Goal: Transaction & Acquisition: Purchase product/service

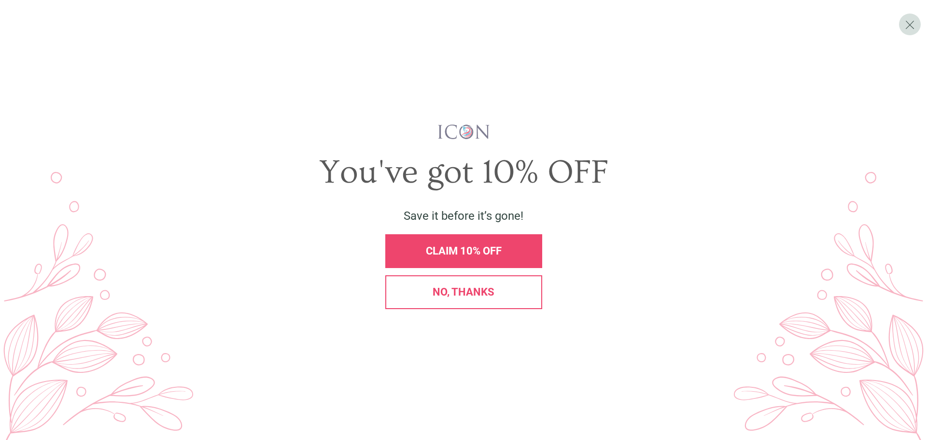
drag, startPoint x: 458, startPoint y: 291, endPoint x: 436, endPoint y: 287, distance: 22.5
click at [458, 290] on span "No, thanks" at bounding box center [464, 292] width 62 height 12
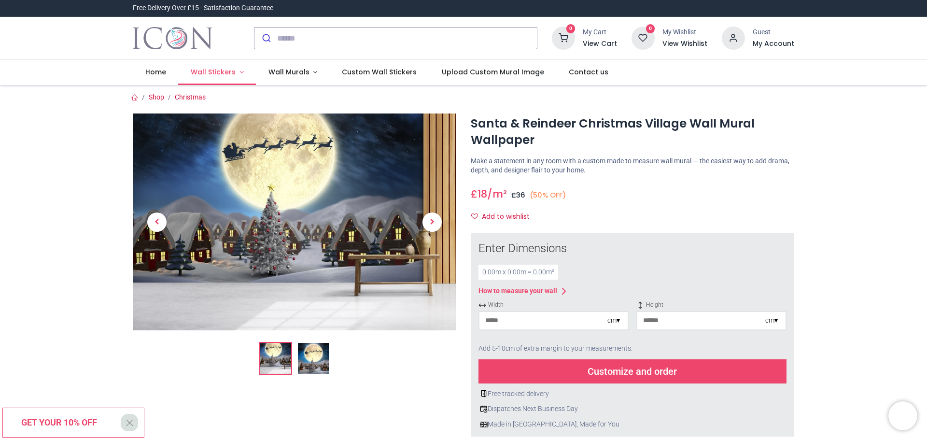
click at [208, 72] on span "Wall Stickers" at bounding box center [213, 72] width 45 height 10
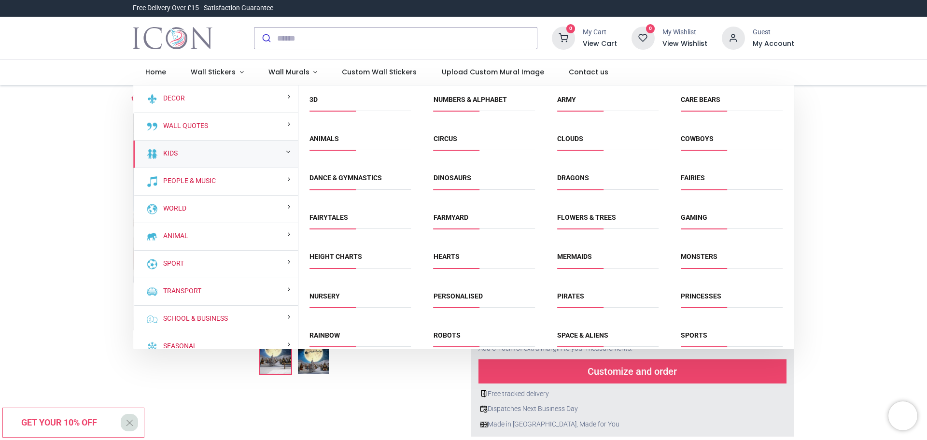
scroll to position [11, 0]
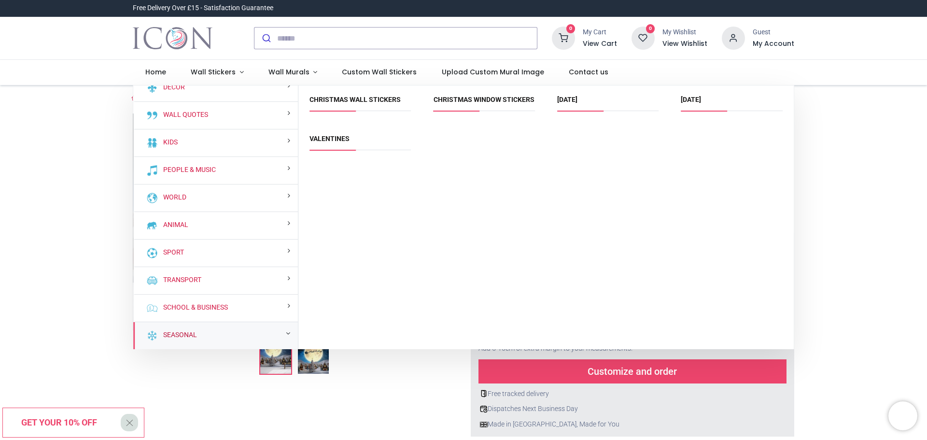
click at [184, 330] on link "Seasonal" at bounding box center [178, 335] width 38 height 10
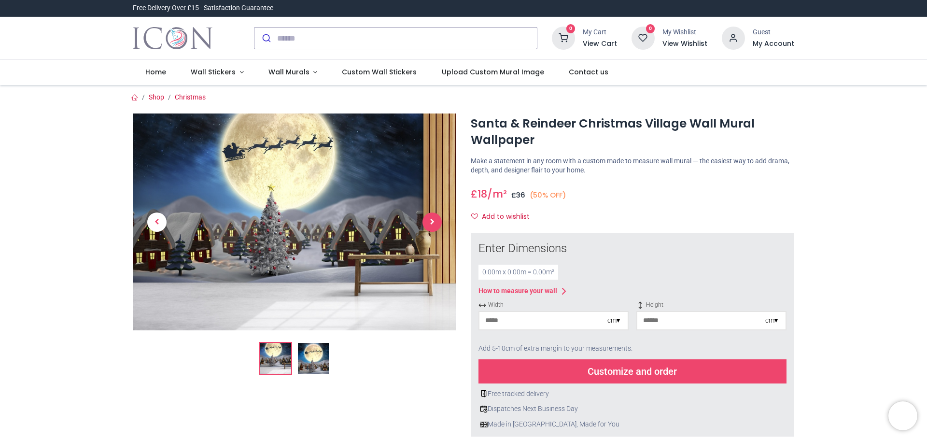
click at [429, 225] on span "Next" at bounding box center [431, 221] width 19 height 19
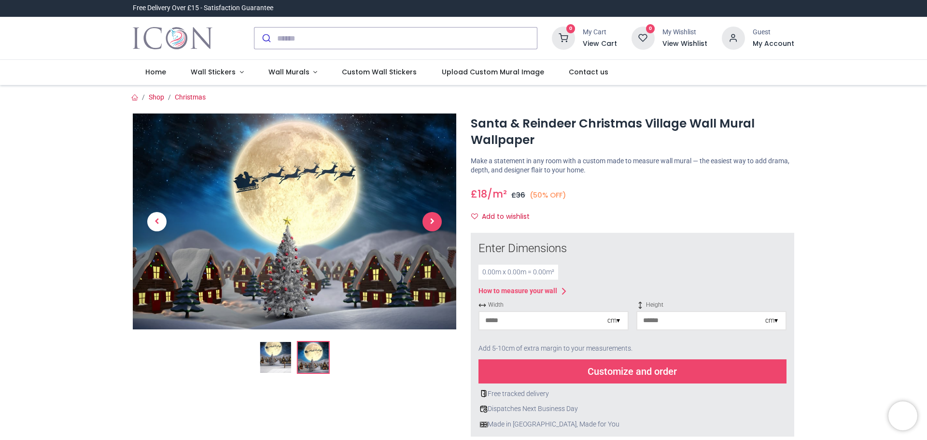
click at [430, 222] on span "Next" at bounding box center [431, 221] width 19 height 19
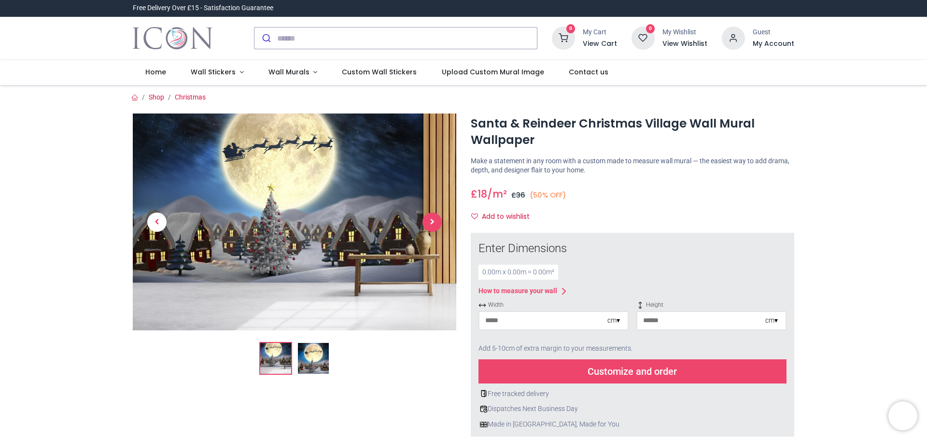
click at [430, 222] on span "Next" at bounding box center [431, 221] width 19 height 19
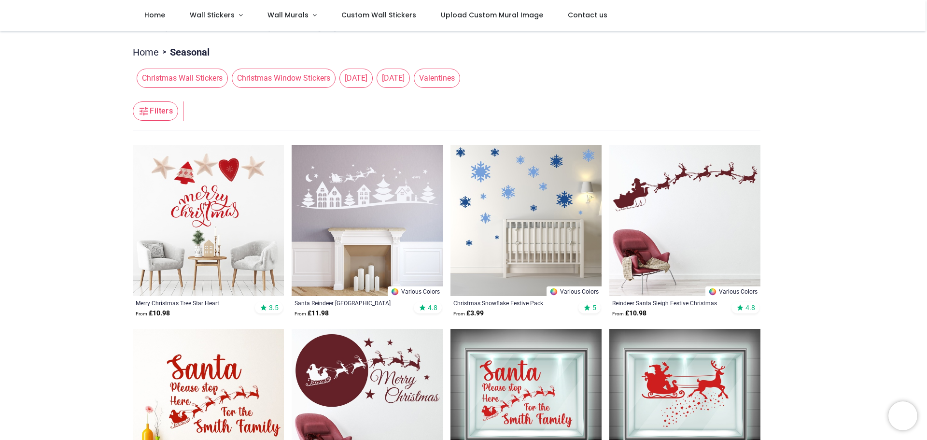
scroll to position [96, 0]
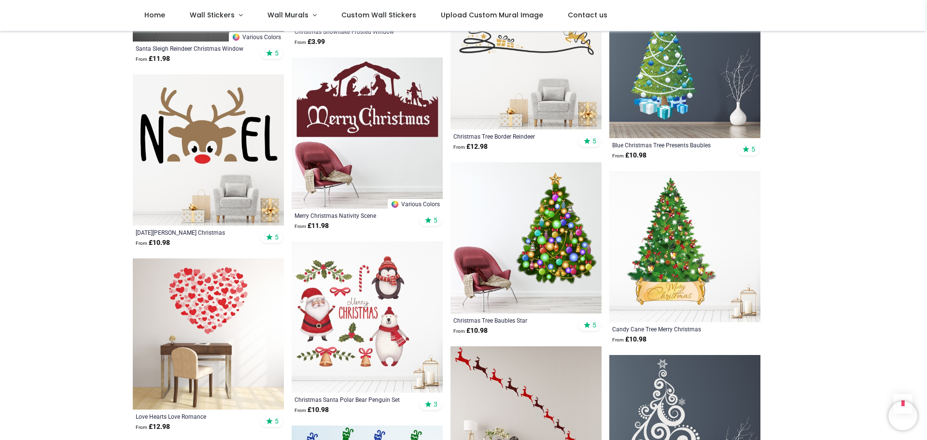
scroll to position [1190, 0]
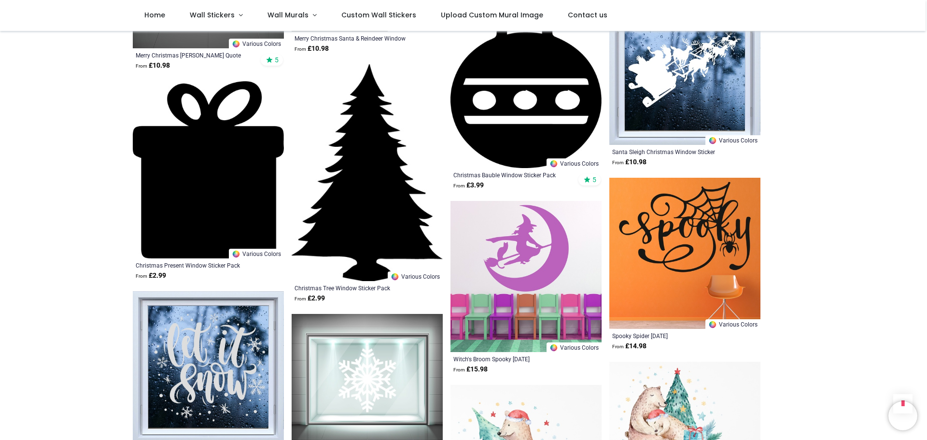
scroll to position [3218, 0]
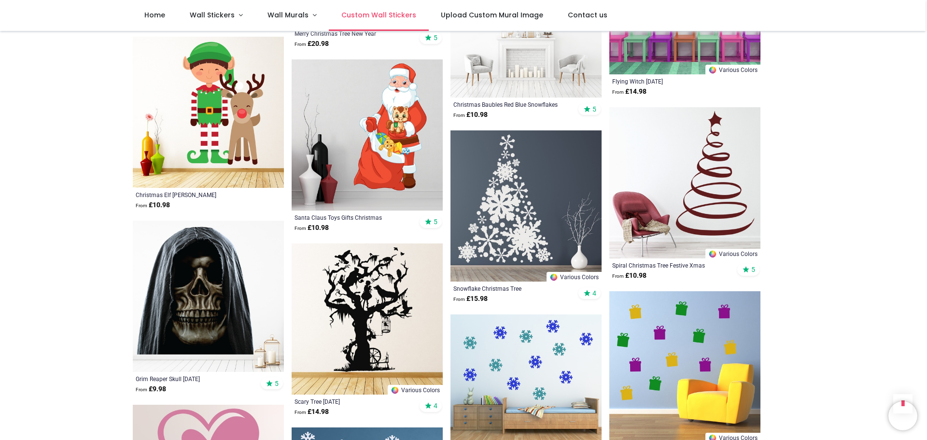
scroll to position [4447, 0]
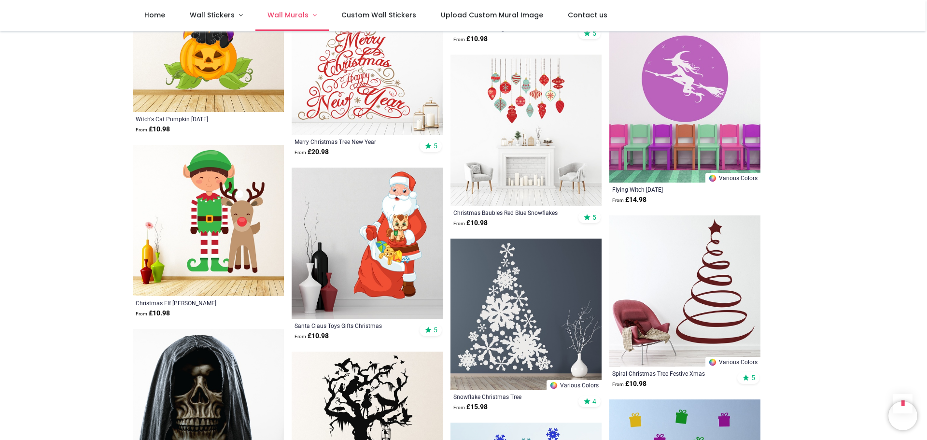
click at [287, 13] on span "Wall Murals" at bounding box center [287, 15] width 41 height 10
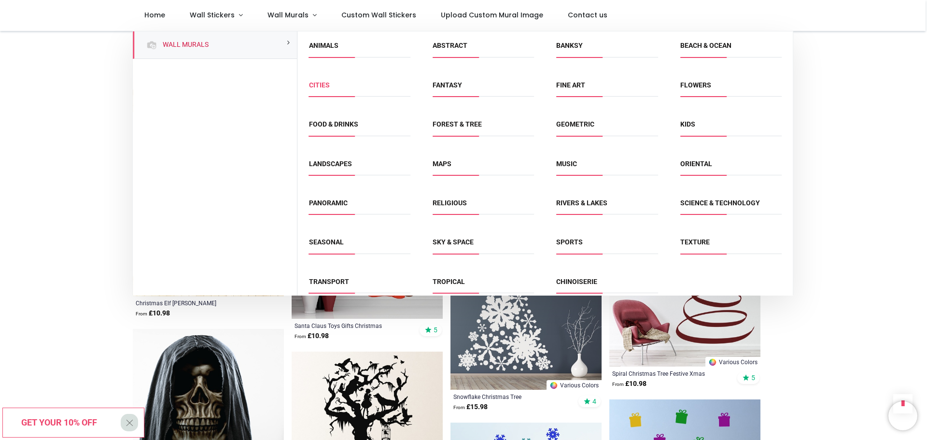
click at [314, 83] on link "Cities" at bounding box center [319, 85] width 21 height 8
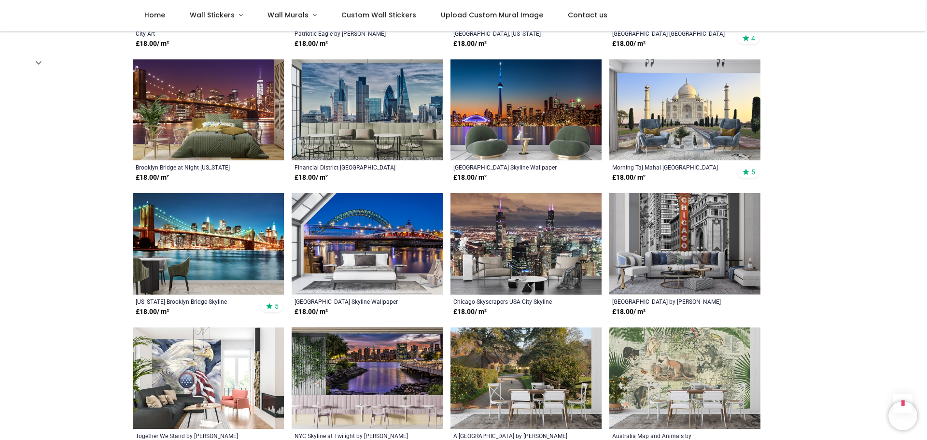
scroll to position [1137, 0]
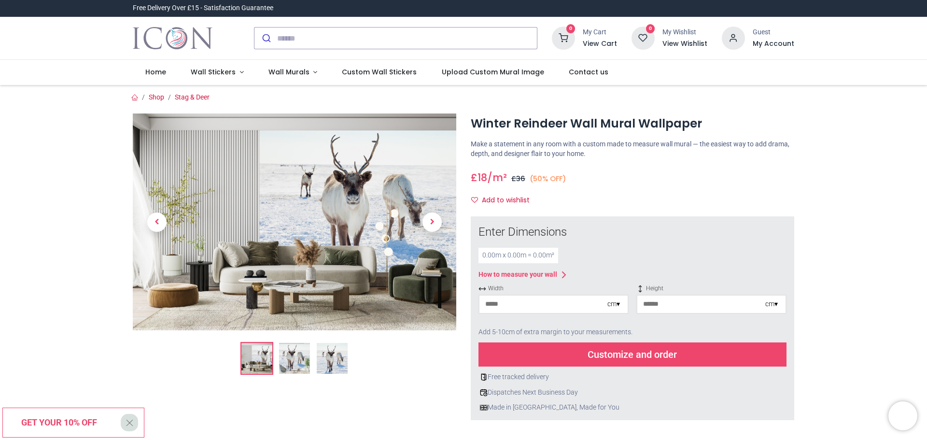
click at [525, 303] on input "number" at bounding box center [543, 303] width 128 height 17
click at [489, 303] on input "***" at bounding box center [543, 303] width 128 height 17
type input "***"
click at [672, 303] on input "number" at bounding box center [701, 303] width 128 height 17
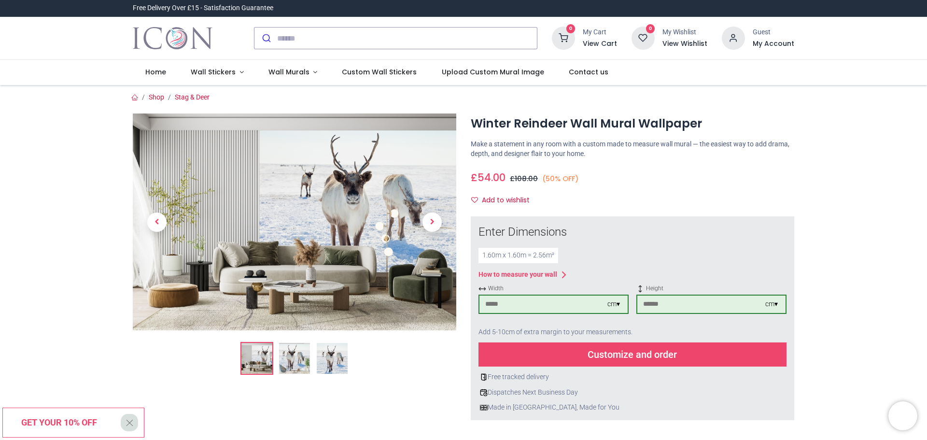
type input "***"
click at [633, 347] on div "Customize and order" at bounding box center [632, 354] width 308 height 24
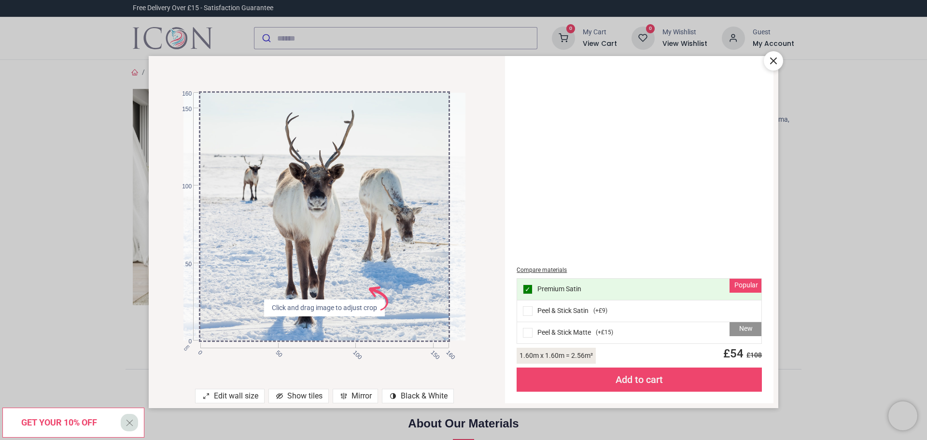
click at [772, 61] on icon at bounding box center [773, 61] width 6 height 6
